Goal: Task Accomplishment & Management: Use online tool/utility

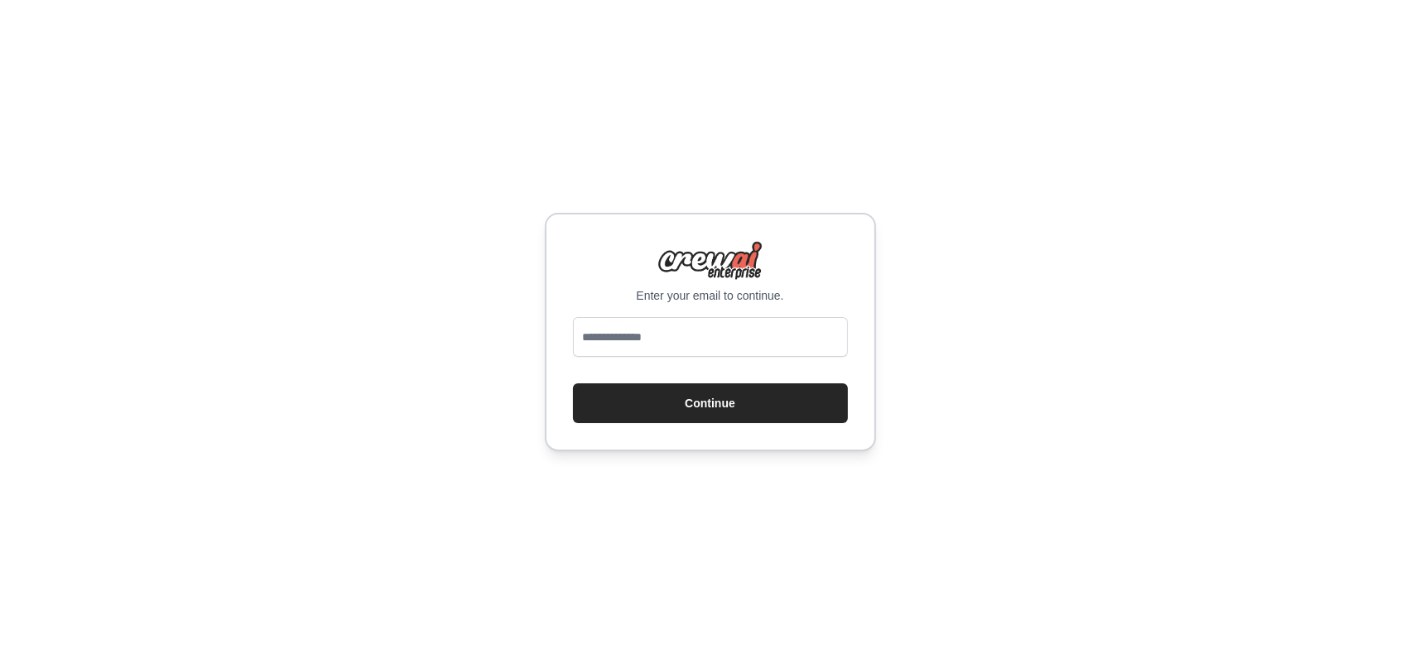
type input "**********"
click at [737, 399] on button "Continue" at bounding box center [710, 403] width 275 height 40
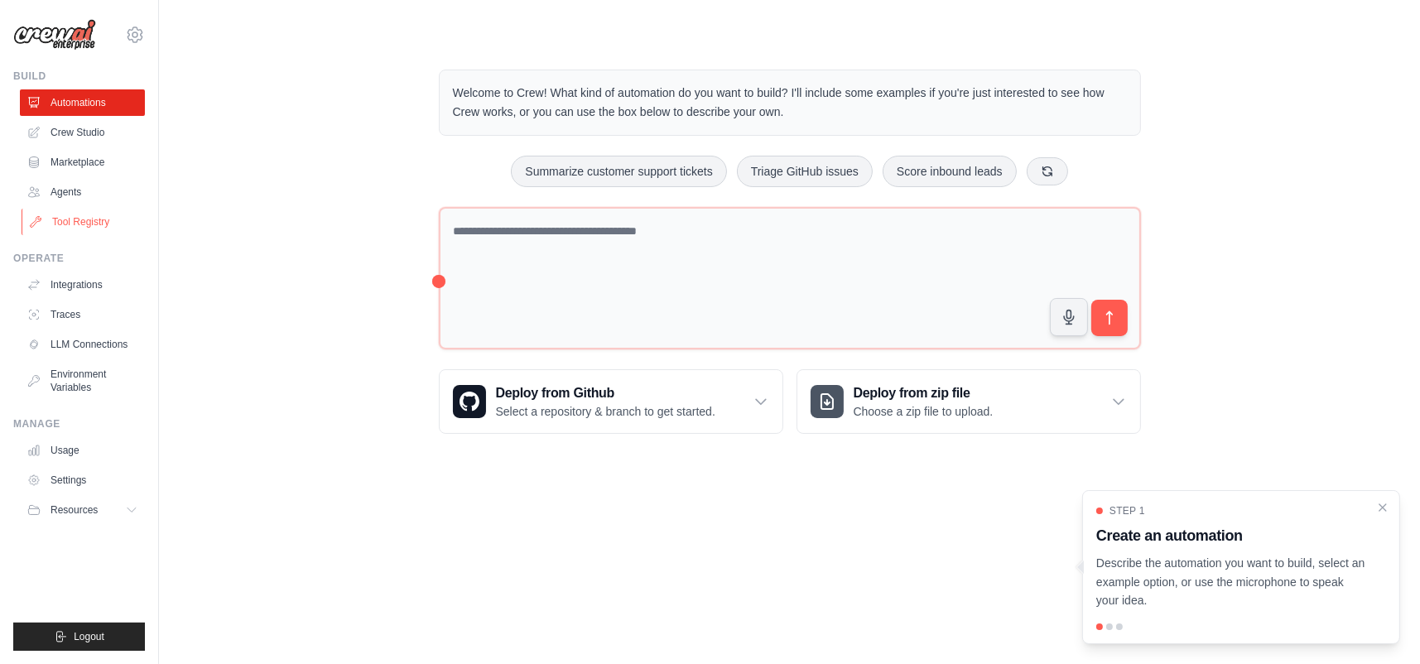
click at [89, 217] on link "Tool Registry" at bounding box center [84, 222] width 125 height 26
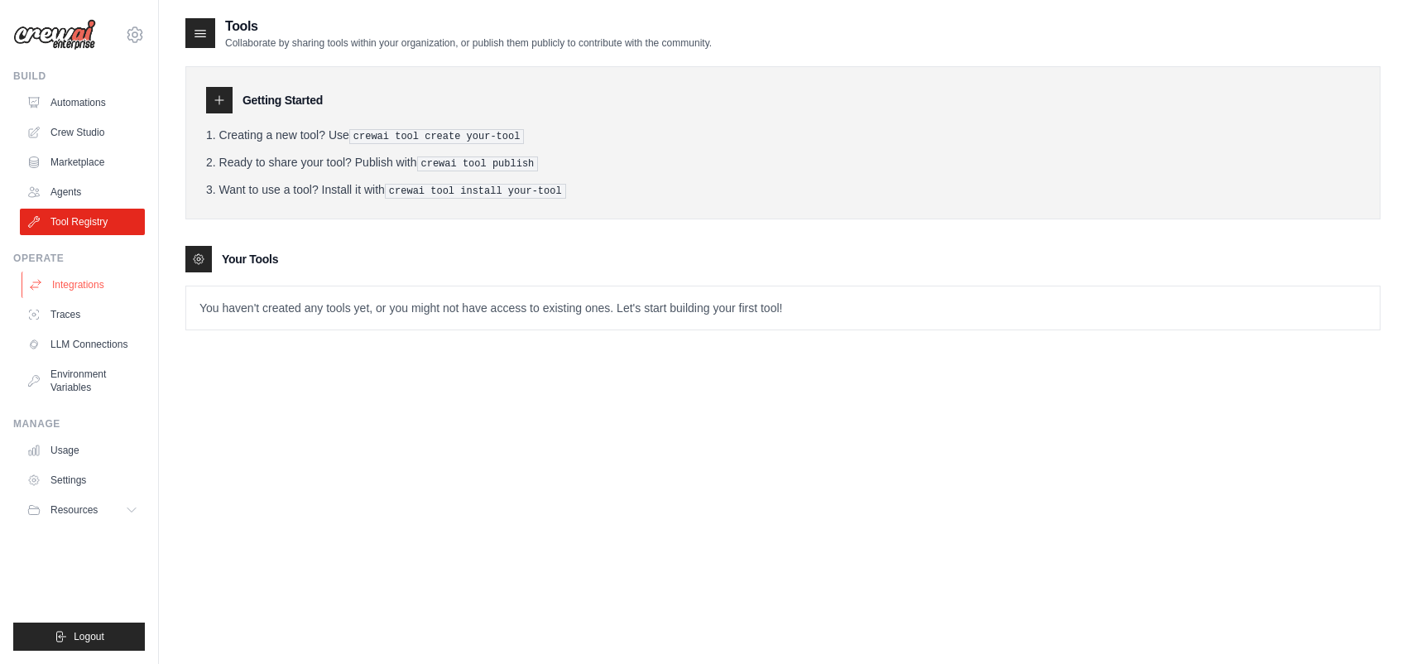
click at [89, 288] on link "Integrations" at bounding box center [84, 285] width 125 height 26
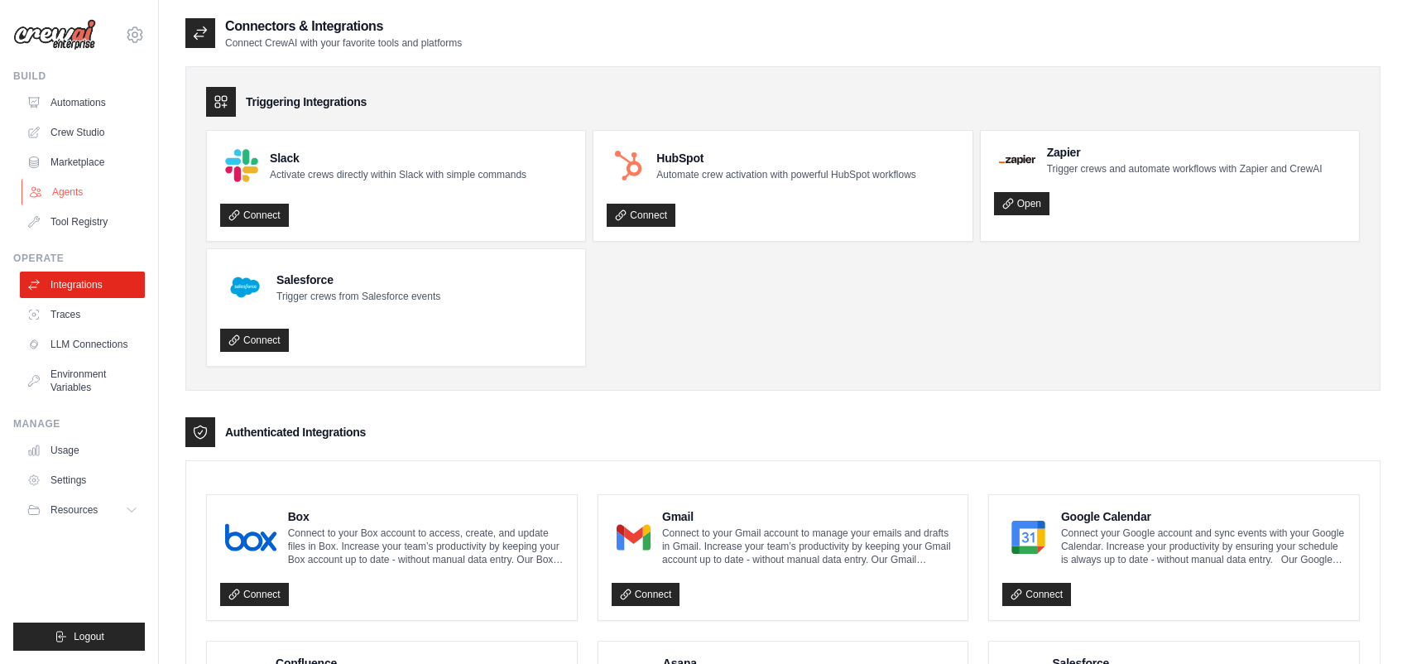
click at [82, 194] on link "Agents" at bounding box center [84, 192] width 125 height 26
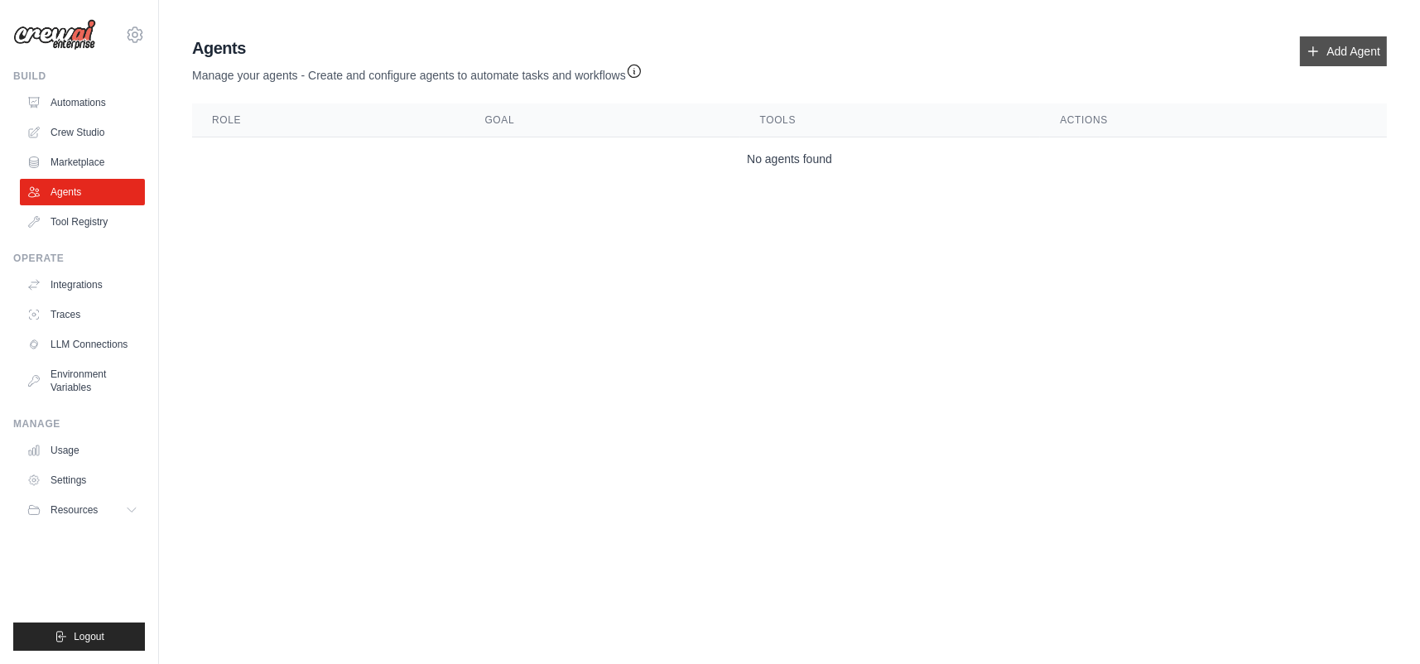
click at [1358, 46] on link "Add Agent" at bounding box center [1343, 51] width 87 height 30
